Goal: Check status: Check status

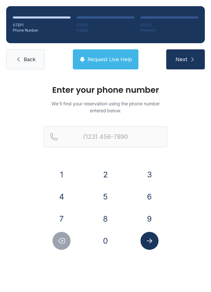
click at [109, 224] on button "8" at bounding box center [106, 219] width 18 height 18
click at [64, 178] on button "1" at bounding box center [62, 175] width 18 height 18
click at [154, 175] on button "3" at bounding box center [150, 175] width 18 height 18
click at [66, 197] on button "4" at bounding box center [62, 197] width 18 height 18
click at [149, 194] on button "6" at bounding box center [150, 197] width 18 height 18
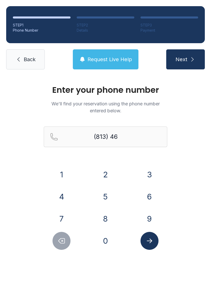
click at [142, 216] on button "9" at bounding box center [150, 219] width 18 height 18
click at [111, 218] on button "8" at bounding box center [106, 219] width 18 height 18
click at [109, 202] on button "5" at bounding box center [106, 197] width 18 height 18
click at [108, 183] on button "2" at bounding box center [106, 175] width 18 height 18
click at [65, 173] on button "1" at bounding box center [62, 175] width 18 height 18
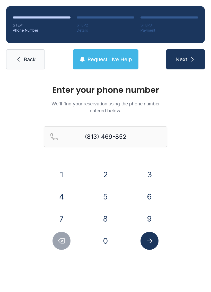
type input "[PHONE_NUMBER]"
click at [157, 237] on button "Submit lookup form" at bounding box center [150, 241] width 18 height 18
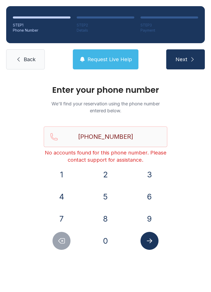
click at [90, 273] on main "Enter your phone number We'll find your reservation using the phone number ente…" at bounding box center [105, 184] width 211 height 217
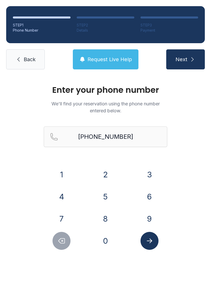
click at [81, 250] on div "1 2 3 4 5 6 7 8 9 0" at bounding box center [106, 208] width 124 height 84
